Goal: Task Accomplishment & Management: Manage account settings

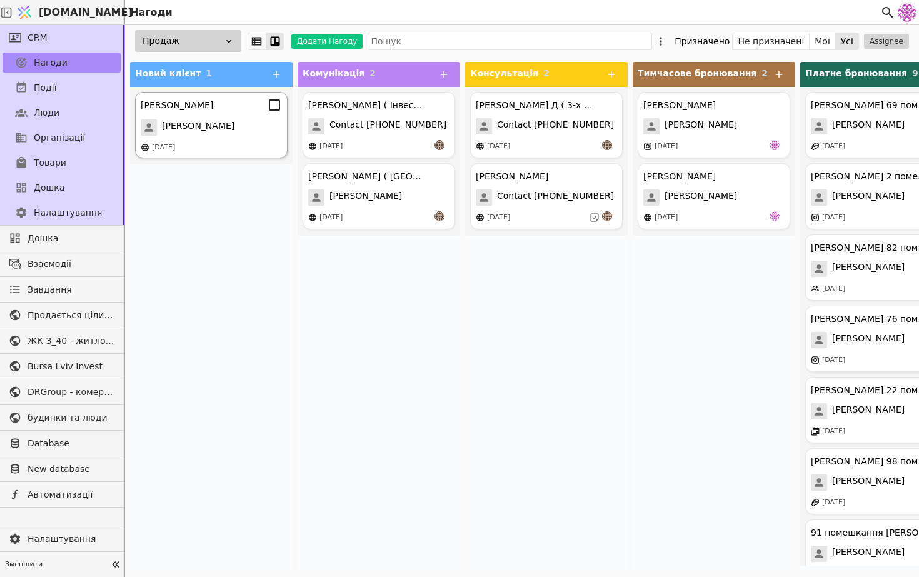
click at [202, 126] on div "[PERSON_NAME]" at bounding box center [211, 127] width 141 height 16
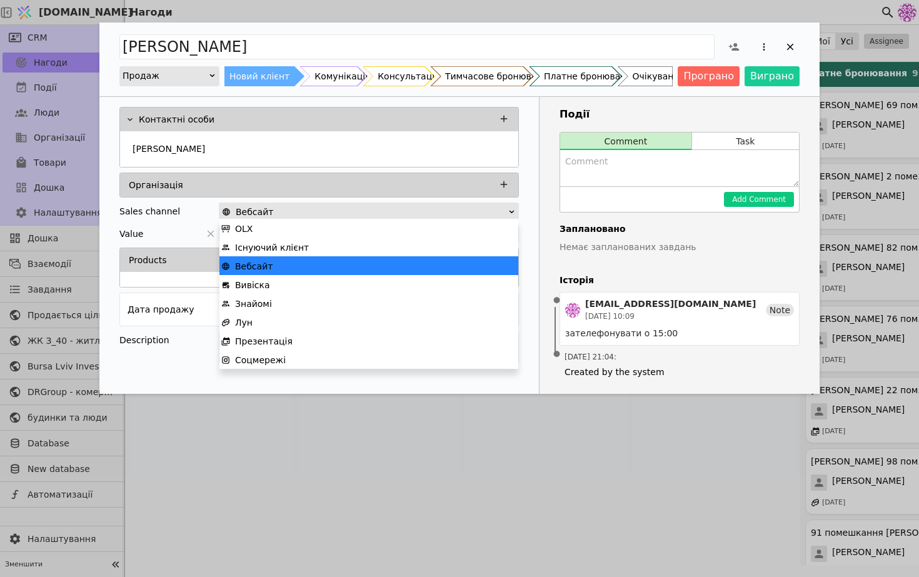
click at [388, 206] on div "Вебсайт" at bounding box center [365, 212] width 286 height 18
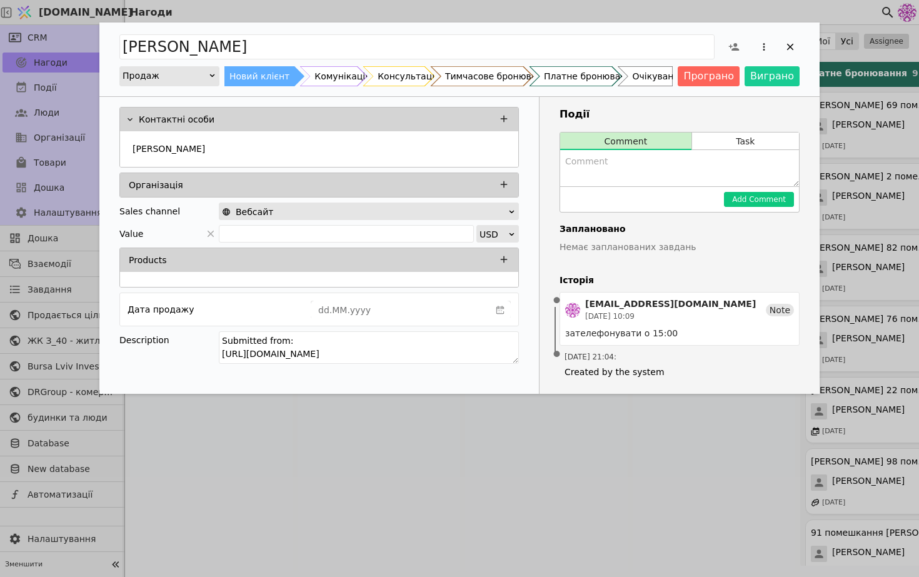
click at [607, 278] on h4 "Історія" at bounding box center [680, 280] width 240 height 13
click at [390, 148] on div "[PERSON_NAME]" at bounding box center [319, 150] width 383 height 23
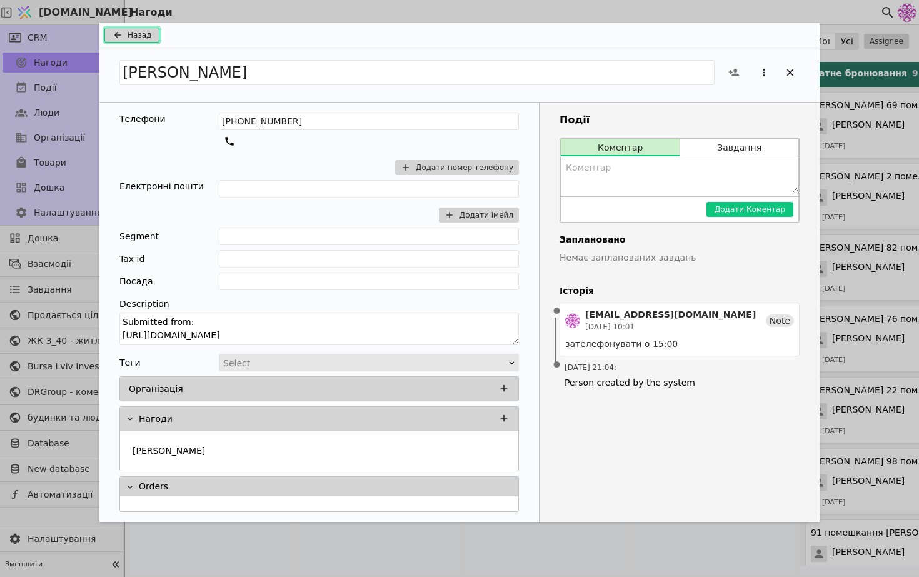
click at [124, 30] on icon "Add Opportunity" at bounding box center [117, 35] width 15 height 10
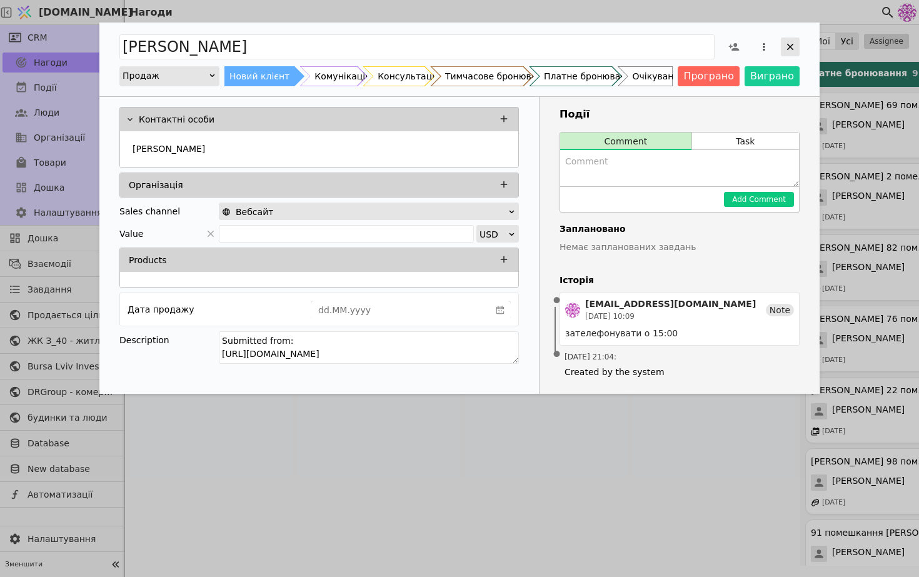
click at [793, 38] on div "Add Opportunity" at bounding box center [790, 47] width 19 height 19
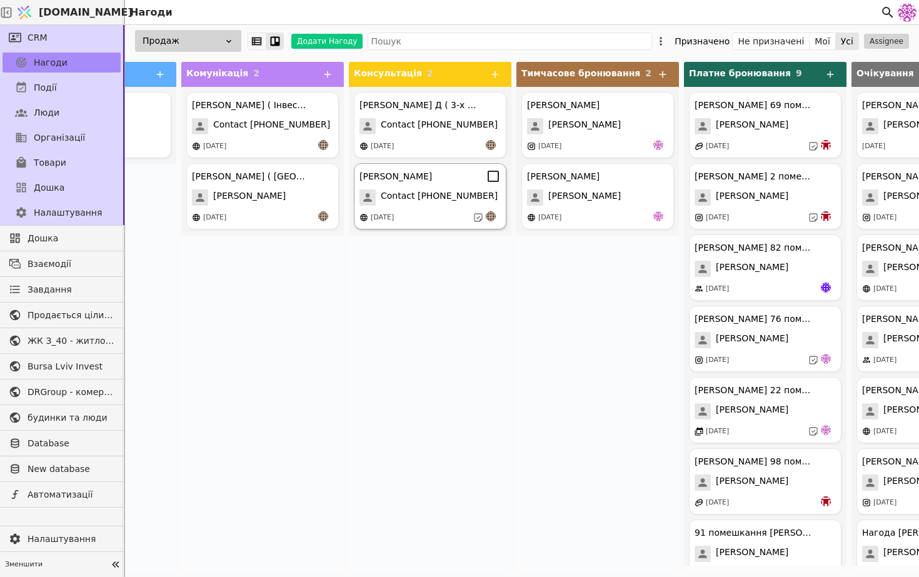
scroll to position [0, 115]
click at [443, 200] on span "Contact [PHONE_NUMBER]" at bounding box center [440, 198] width 117 height 16
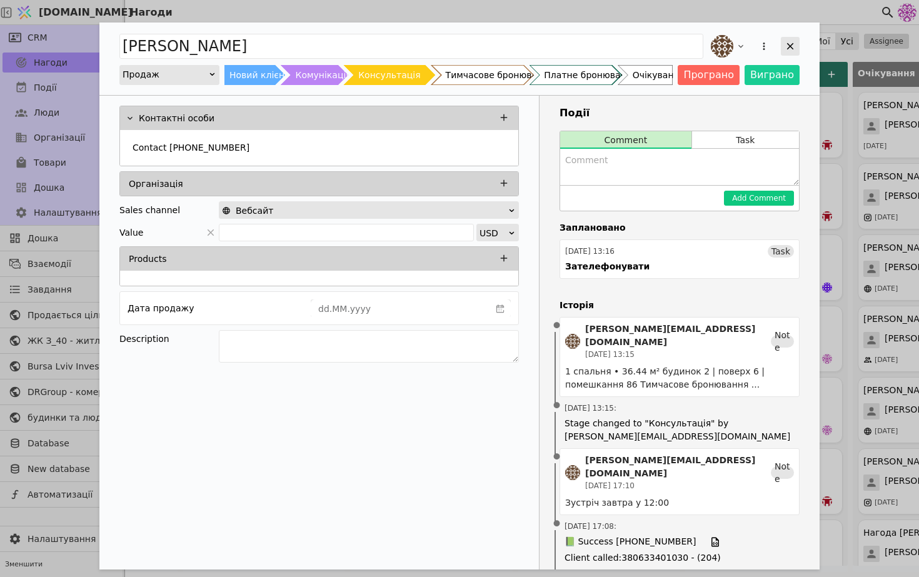
click at [794, 48] on icon "Add Opportunity" at bounding box center [790, 46] width 11 height 11
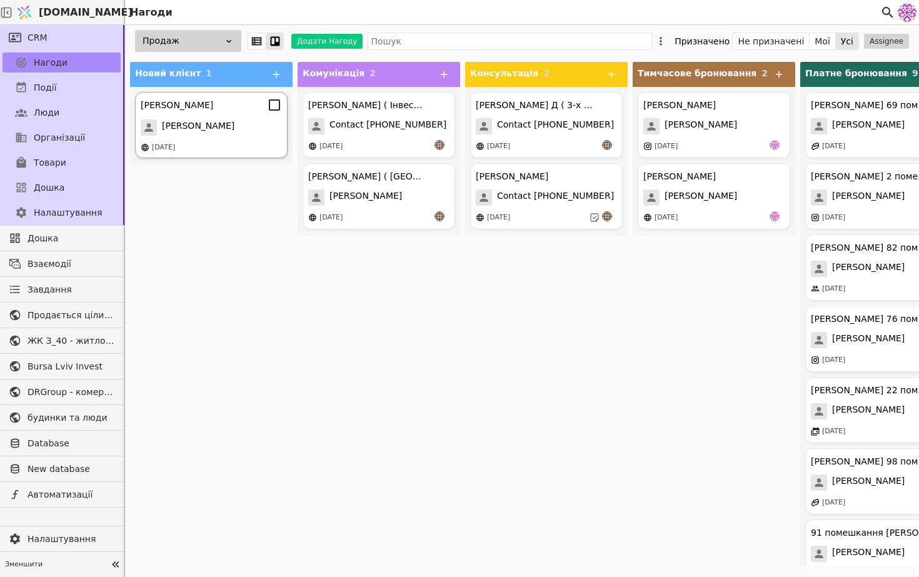
click at [255, 136] on div "Лілія Лілія 07.10.2025" at bounding box center [211, 125] width 153 height 66
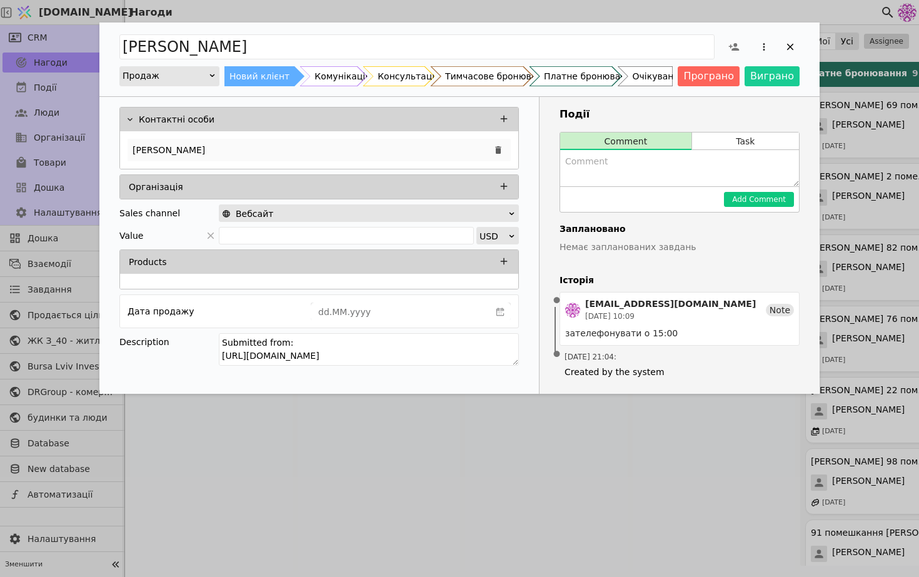
click at [262, 139] on div "[PERSON_NAME]" at bounding box center [319, 150] width 383 height 23
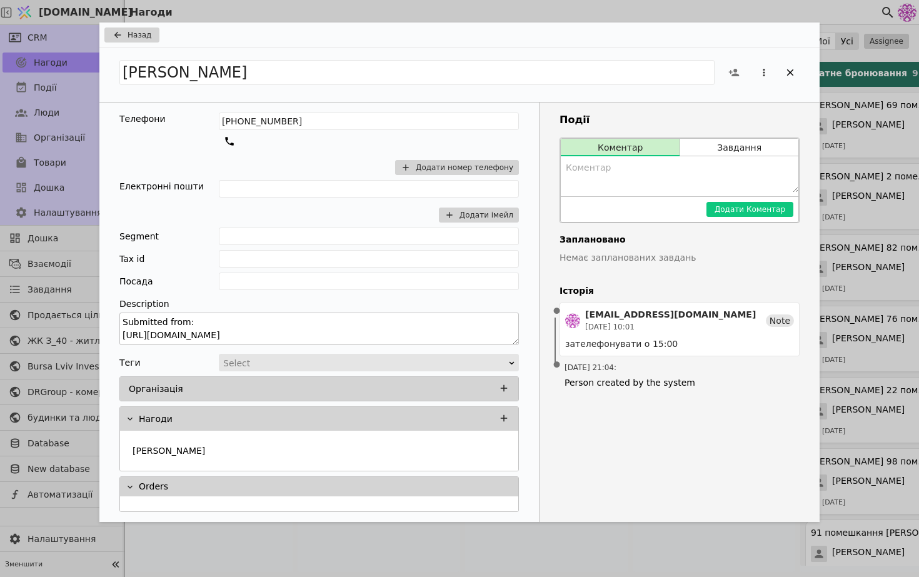
drag, startPoint x: 394, startPoint y: 335, endPoint x: 119, endPoint y: 336, distance: 275.2
click at [118, 337] on div "Телефони +380682447794 Додати номер телефону Електронні пошти Додати імейл Segm…" at bounding box center [319, 313] width 440 height 420
click at [795, 66] on div "Add Opportunity" at bounding box center [790, 72] width 19 height 19
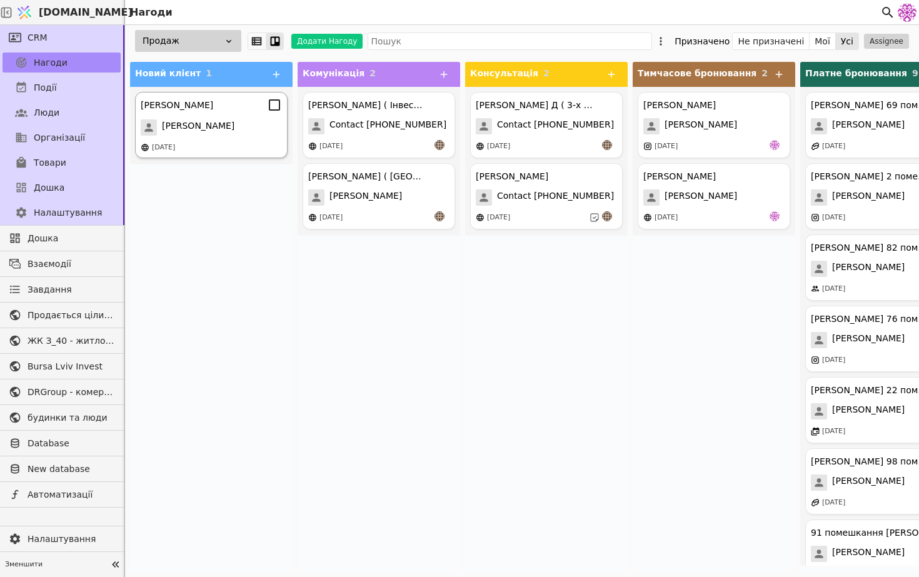
click at [225, 133] on div "[PERSON_NAME]" at bounding box center [211, 127] width 141 height 16
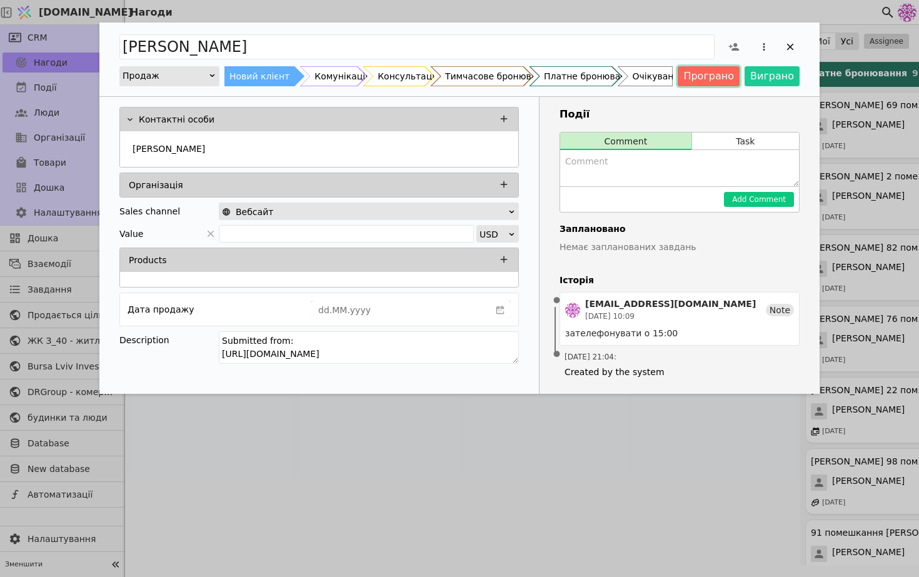
click at [724, 70] on button "Програно" at bounding box center [709, 76] width 62 height 20
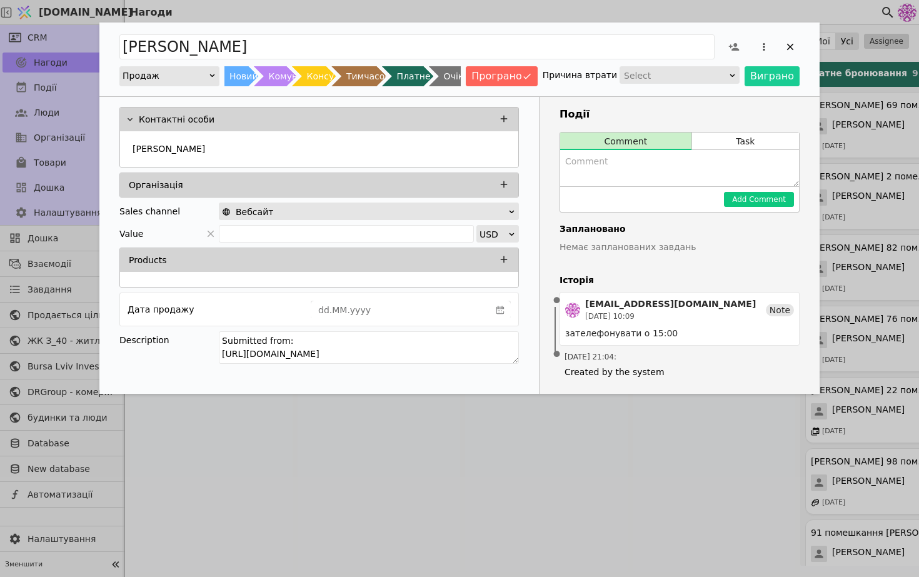
click at [640, 163] on textarea "Add Opportunity" at bounding box center [679, 168] width 239 height 36
type textarea "Не підійшла дахова котельня"
click at [762, 196] on button "Add Comment" at bounding box center [759, 199] width 70 height 15
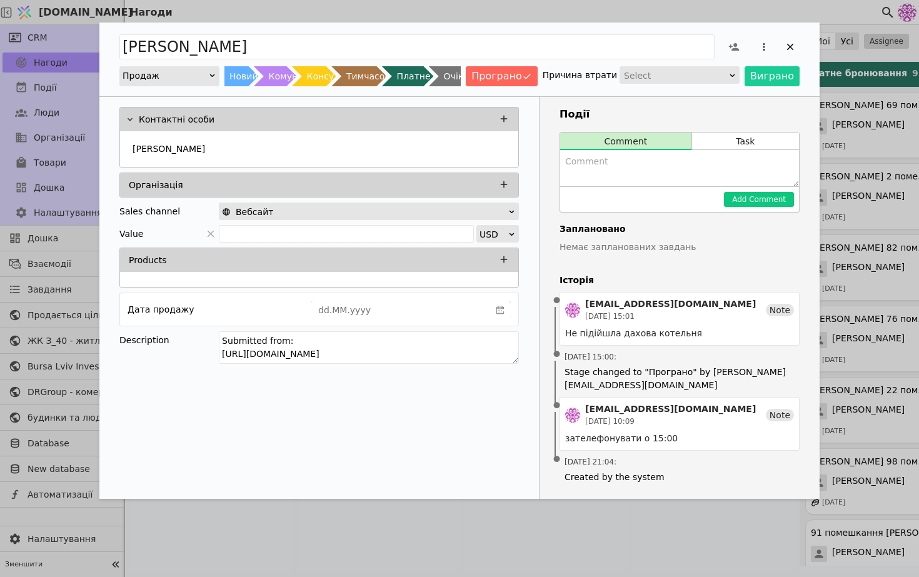
click at [861, 181] on div "Лілія Продаж Новий клієнт Комунікація Консультація Тимчасове бронювання Платне …" at bounding box center [459, 288] width 919 height 577
